Goal: Check status: Check status

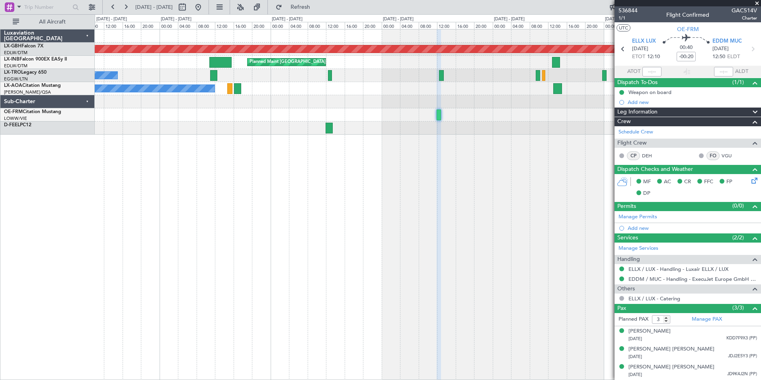
click at [608, 222] on div "Planned Maint Nurnberg Planned Maint [GEOGRAPHIC_DATA] A/C Unavailable No Crew …" at bounding box center [428, 204] width 666 height 351
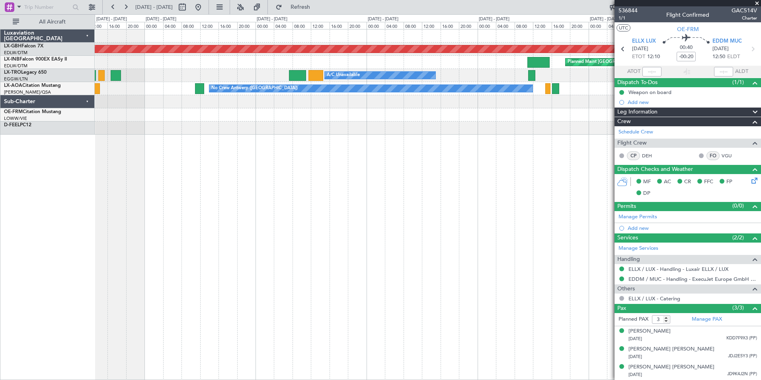
click at [513, 198] on div "Planned Maint Nurnberg Planned Maint [GEOGRAPHIC_DATA] Unplanned Maint [GEOGRAP…" at bounding box center [428, 204] width 666 height 351
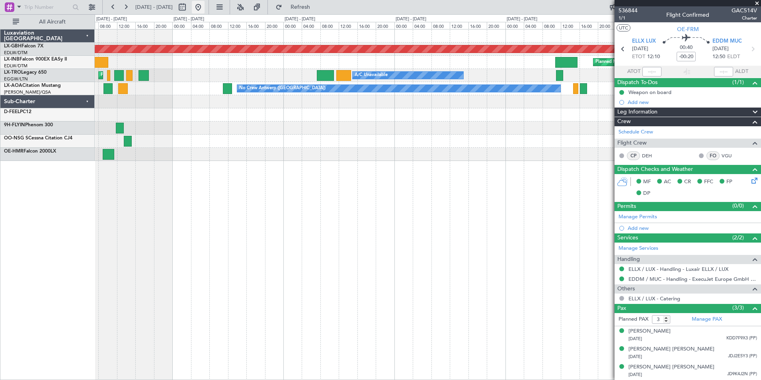
click at [205, 8] on button at bounding box center [198, 7] width 13 height 13
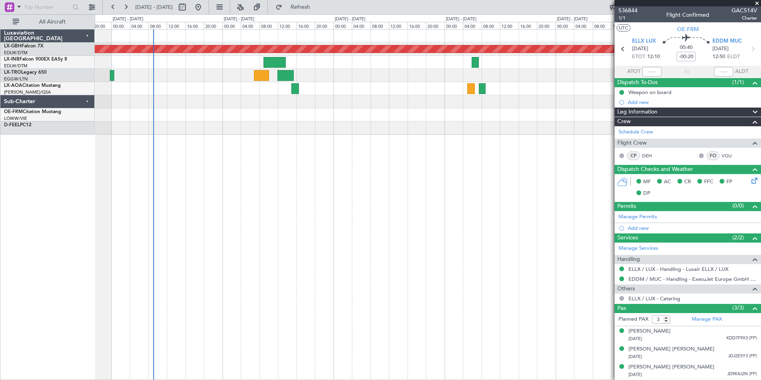
click at [170, 174] on div "Planned Maint Nurnberg No Crew Charleroi (Brussels South)" at bounding box center [428, 204] width 666 height 351
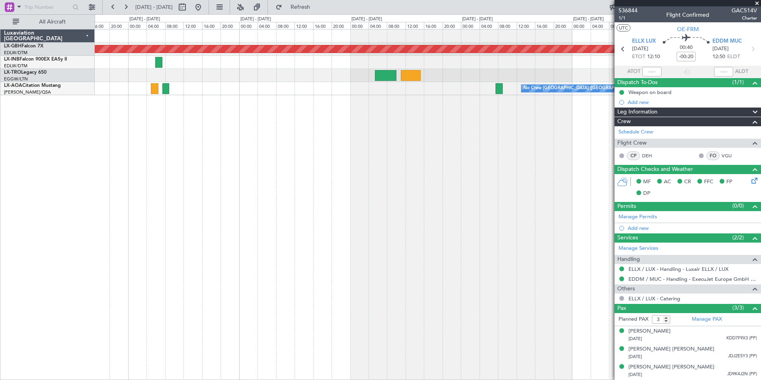
click at [225, 167] on div "Planned Maint Nurnberg Planned Maint Riga (Riga Intl) No Crew Charleroi (Brusse…" at bounding box center [428, 204] width 666 height 351
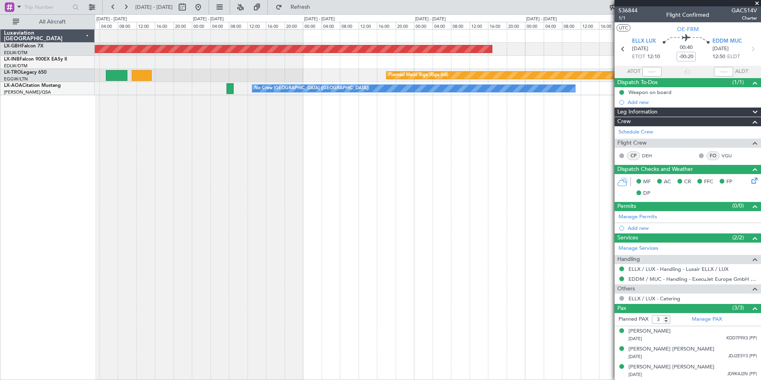
click at [206, 174] on div "Planned Maint Nurnberg Planned Maint Riga (Riga Intl) No Crew Charleroi (Brusse…" at bounding box center [428, 204] width 666 height 351
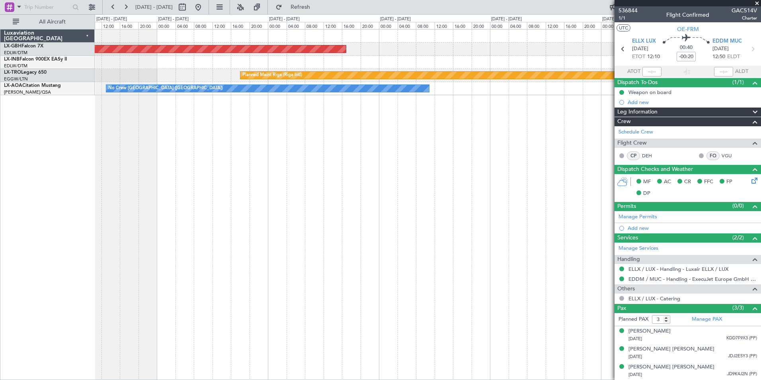
click at [203, 172] on div "Planned Maint Nurnberg Planned Maint Riga (Riga Intl) No Crew Charleroi (Brusse…" at bounding box center [428, 204] width 666 height 351
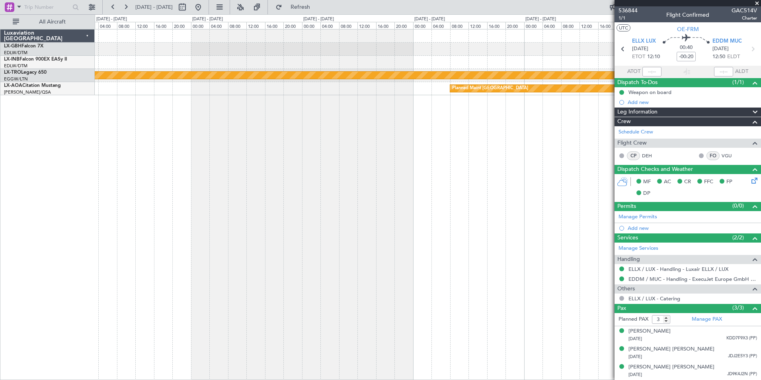
click at [113, 178] on div "Planned Maint Riga (Riga Intl) Planned Maint Monchengladbach" at bounding box center [428, 204] width 666 height 351
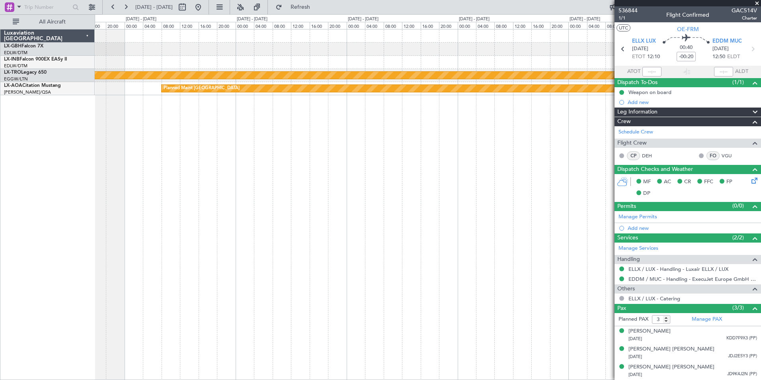
click at [89, 180] on div "Planned Maint Riga (Riga Intl) Planned Maint Monchengladbach No Crew Monchengla…" at bounding box center [380, 196] width 761 height 365
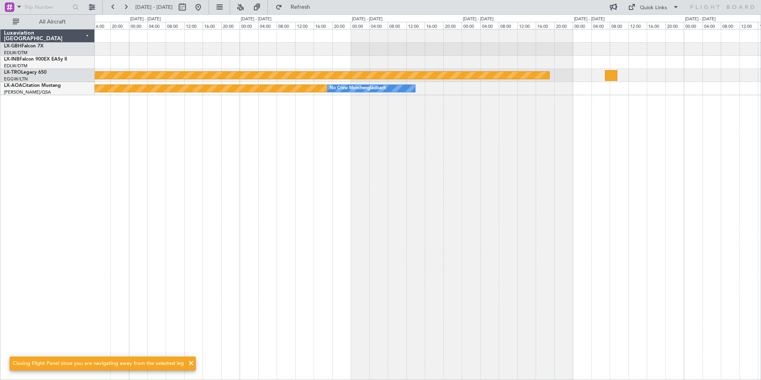
click at [161, 170] on div "Planned Maint Riga (Riga Intl) Planned Maint Monchengladbach No Crew Monchengla…" at bounding box center [428, 204] width 666 height 351
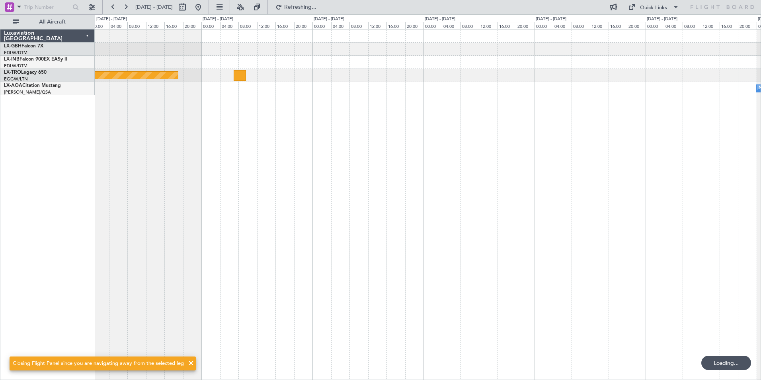
click at [168, 176] on div "Planned Maint Riga (Riga Intl) No Crew Sabadell No Crew Monchengladbach Planned…" at bounding box center [428, 204] width 666 height 351
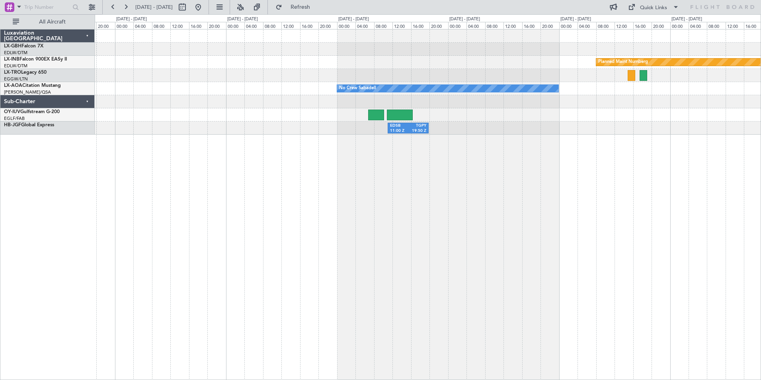
click at [281, 186] on div "Planned Maint Nurnberg No Crew Sabadell EDSB 11:00 Z TGPY 19:50 Z" at bounding box center [428, 204] width 666 height 351
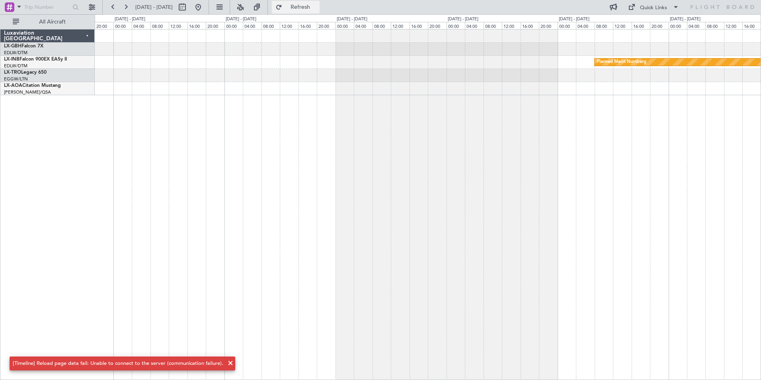
click at [317, 10] on span "Refresh" at bounding box center [300, 7] width 33 height 6
